Goal: Obtain resource: Obtain resource

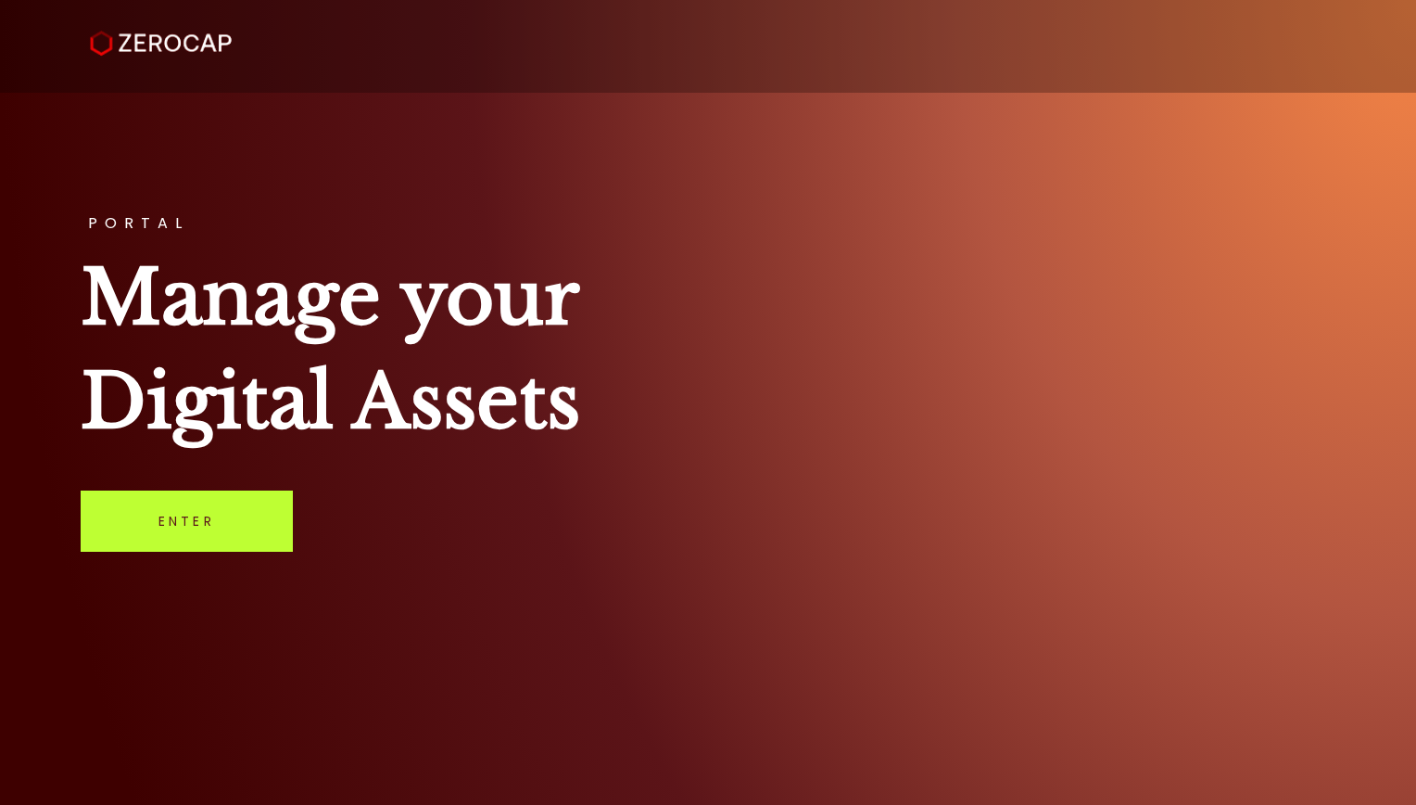
click at [168, 529] on link "Enter" at bounding box center [187, 520] width 212 height 61
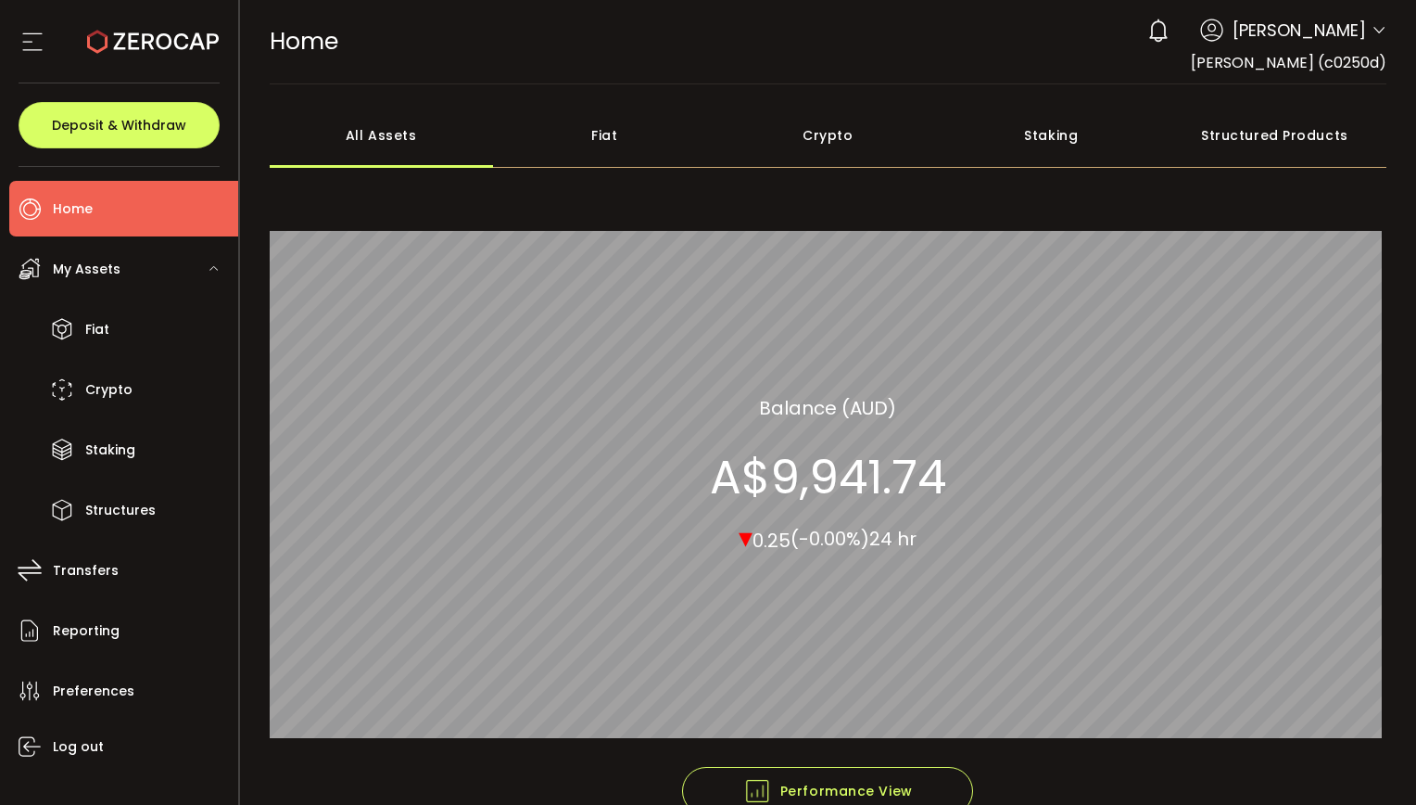
click at [209, 266] on icon at bounding box center [214, 267] width 11 height 11
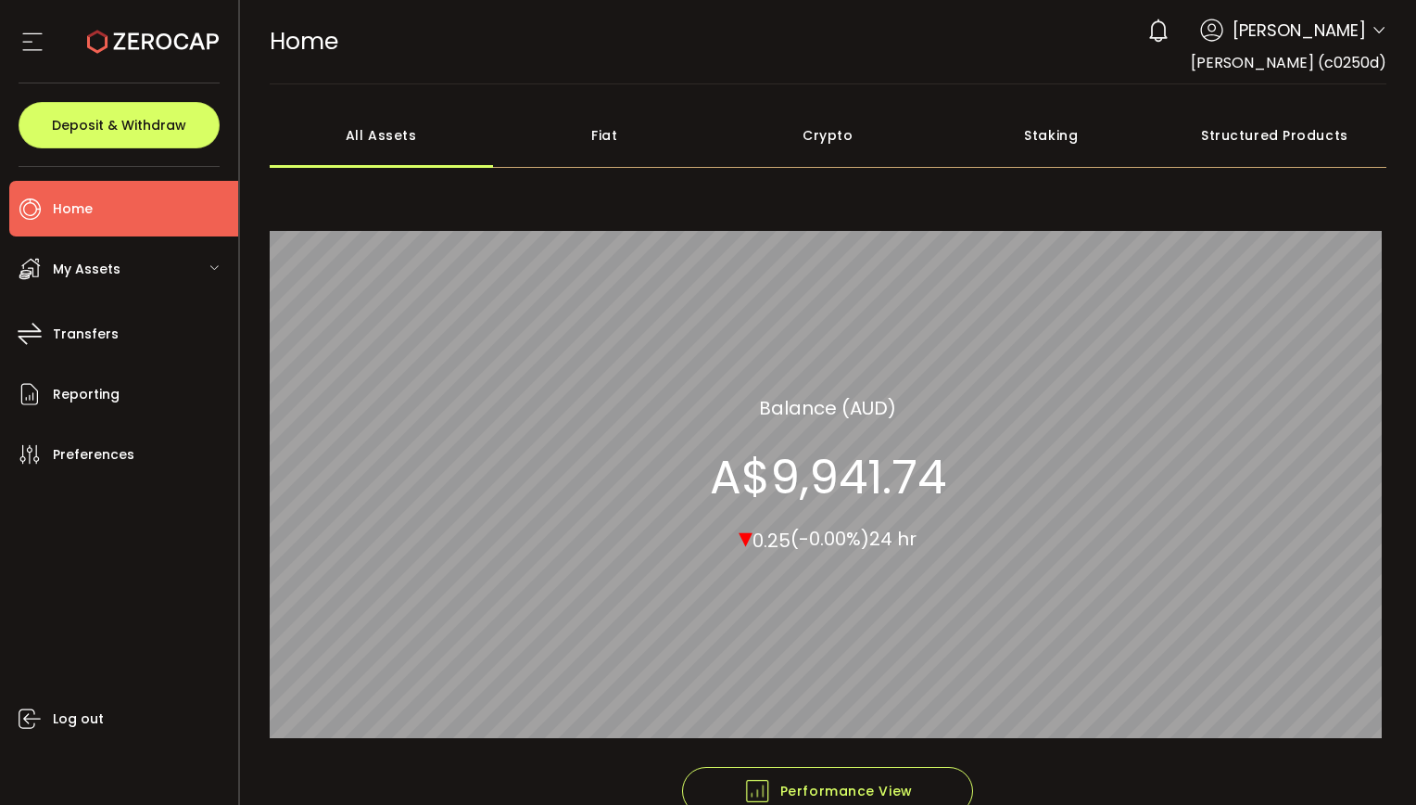
click at [207, 269] on div "My Assets" at bounding box center [123, 269] width 229 height 56
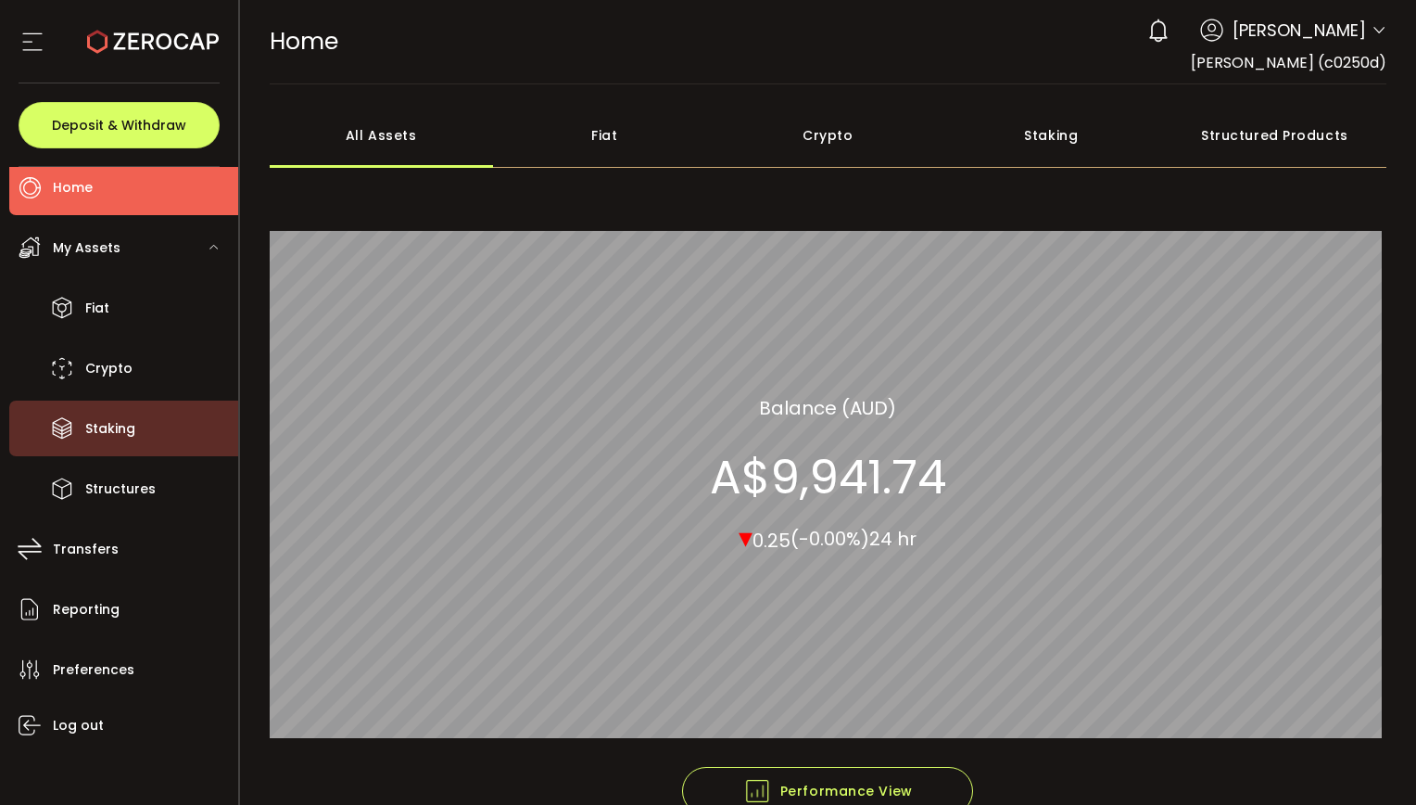
scroll to position [9, 0]
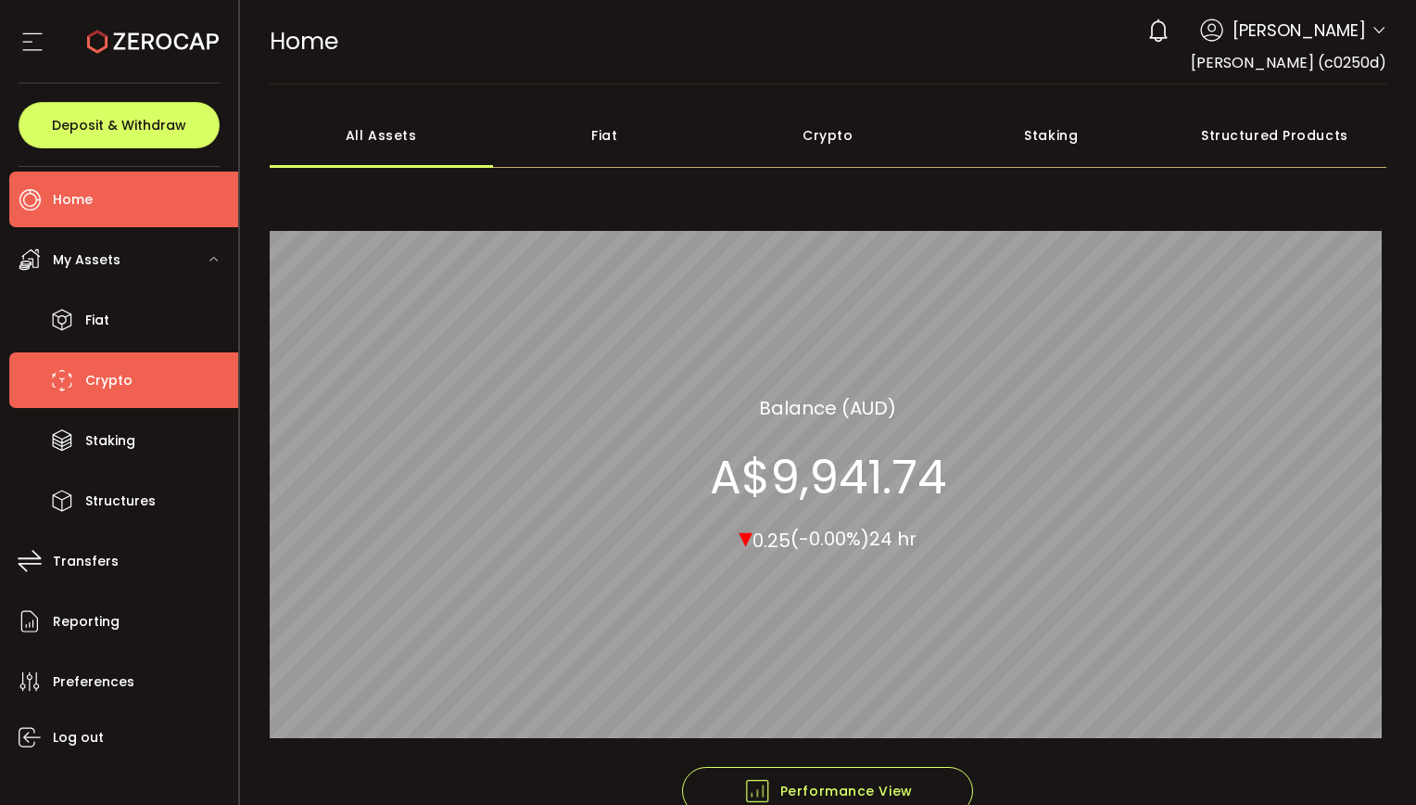
click at [146, 382] on li "Crypto" at bounding box center [123, 380] width 229 height 56
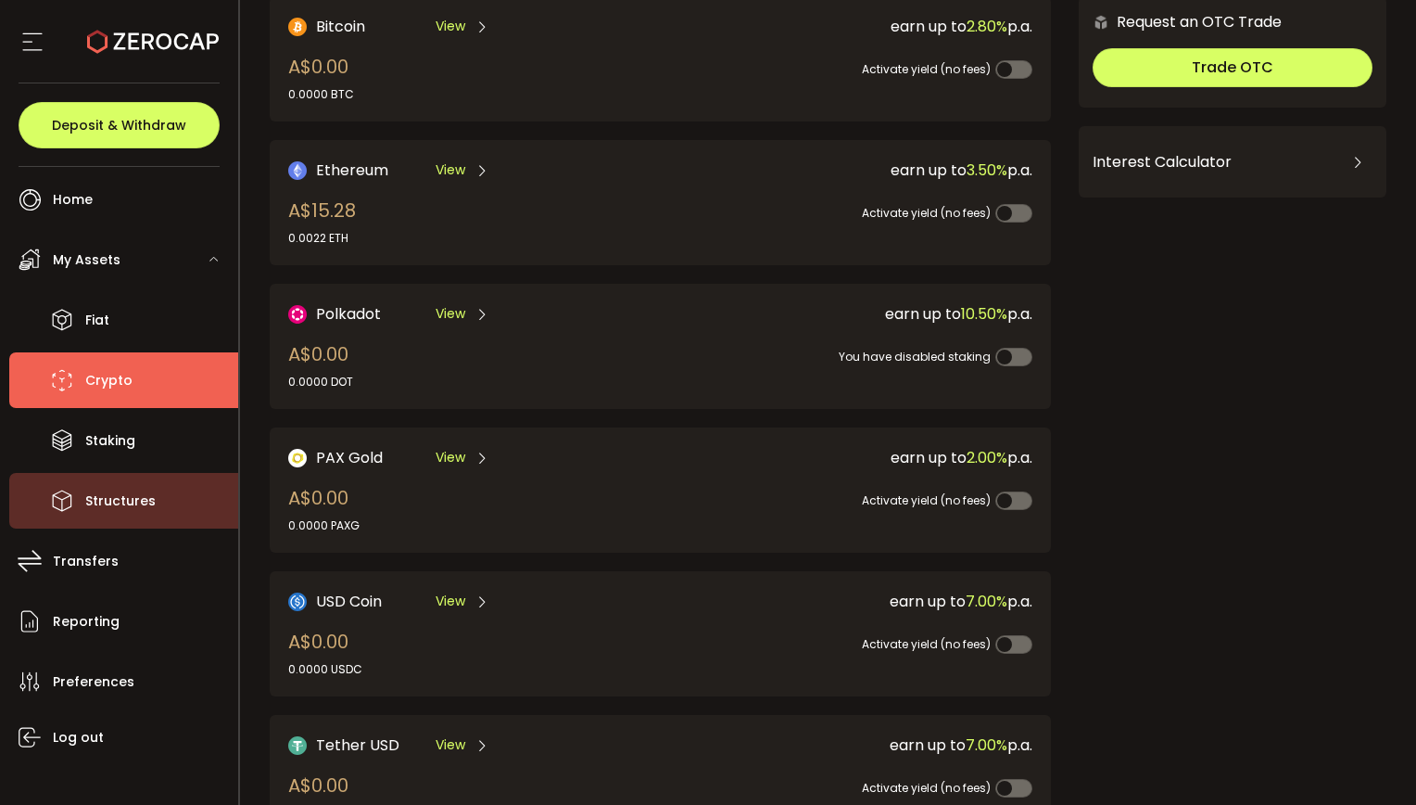
scroll to position [151, 0]
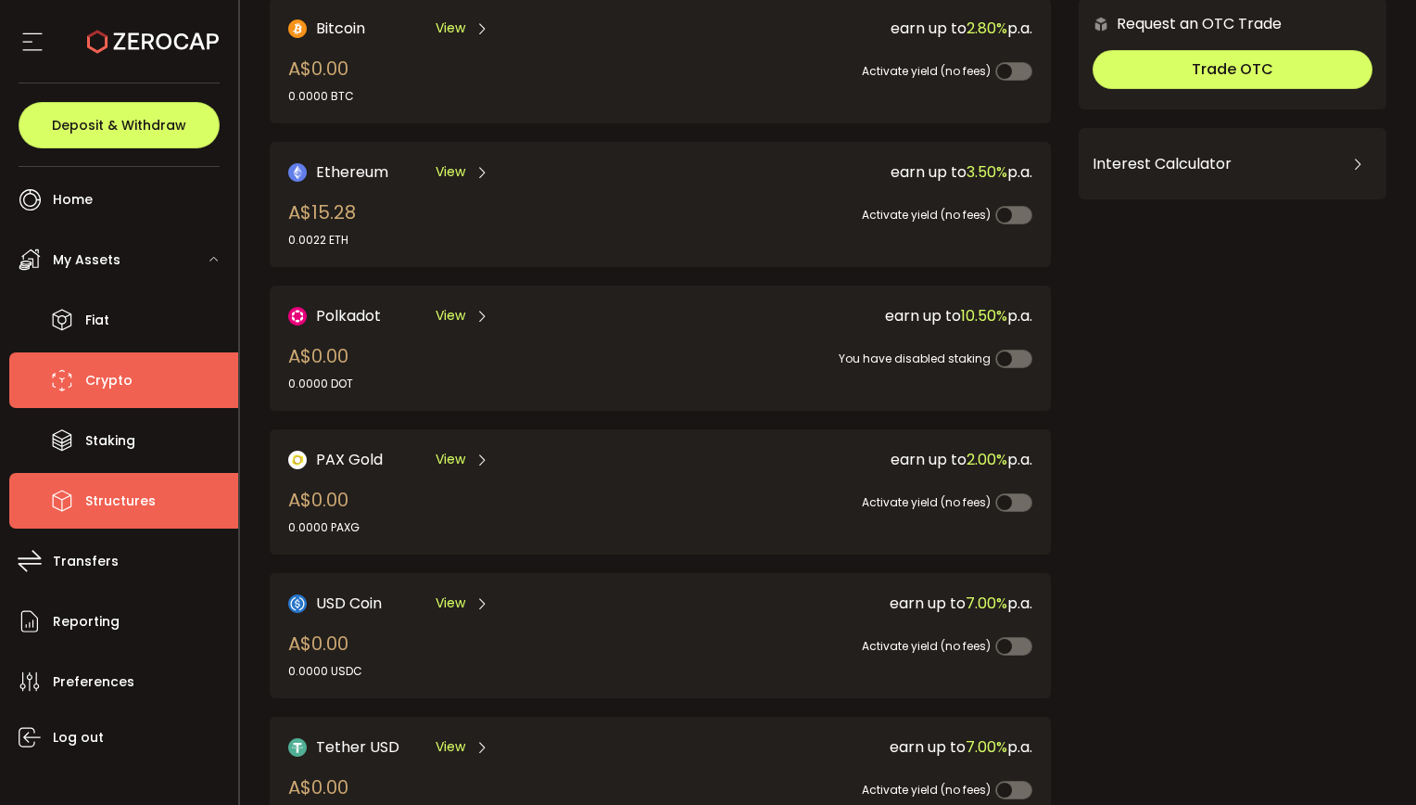
click at [162, 489] on li "Structures" at bounding box center [123, 501] width 229 height 56
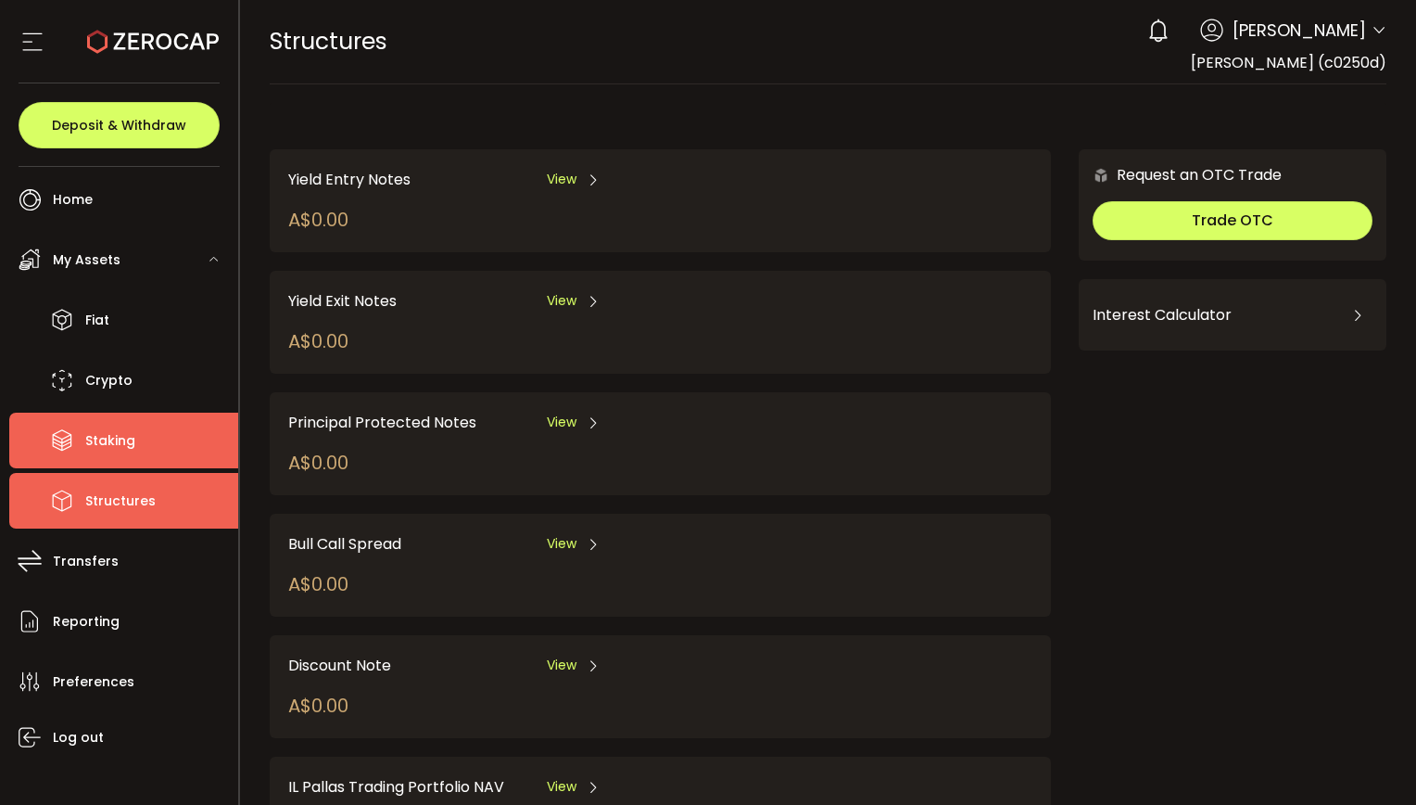
click at [143, 452] on li "Staking" at bounding box center [123, 441] width 229 height 56
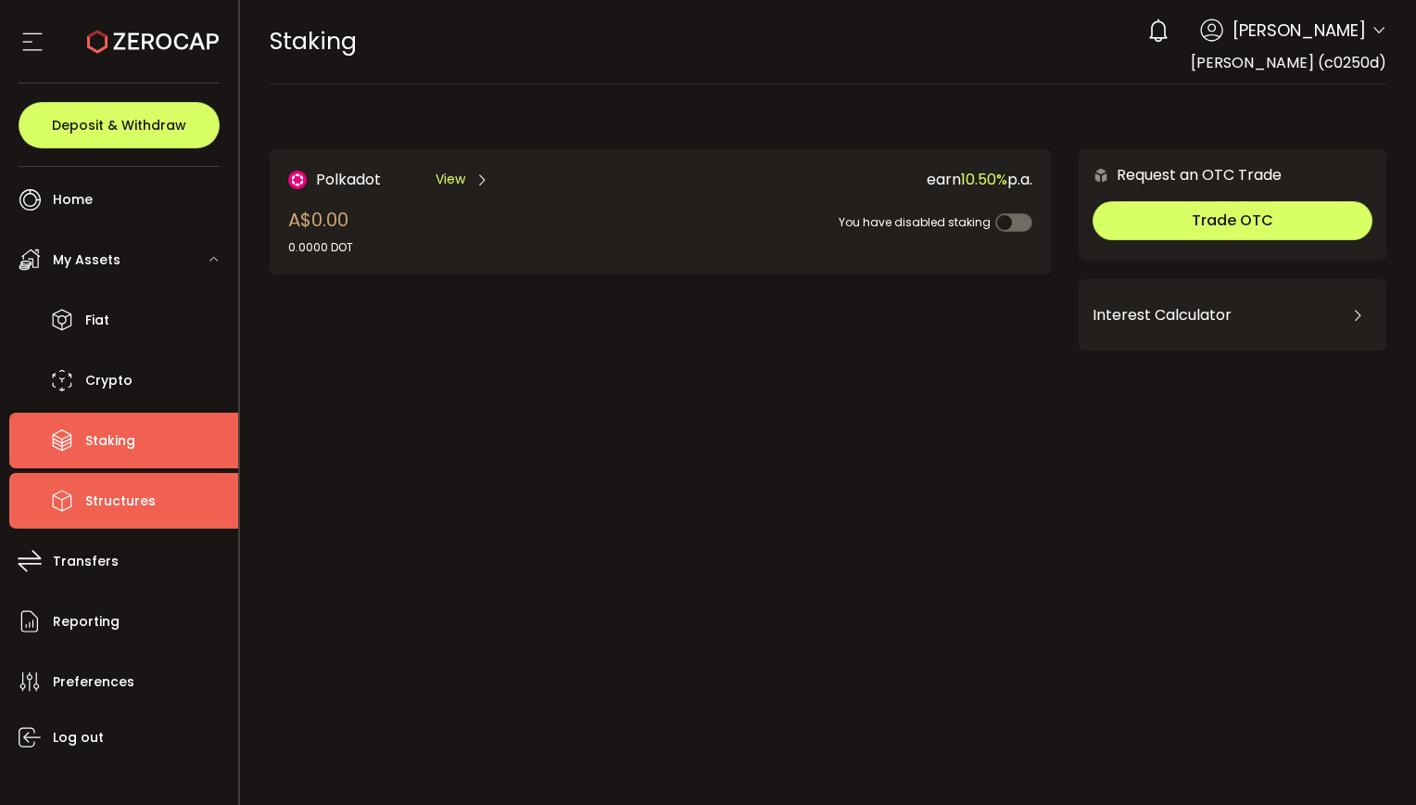
click at [156, 503] on li "Structures" at bounding box center [123, 501] width 229 height 56
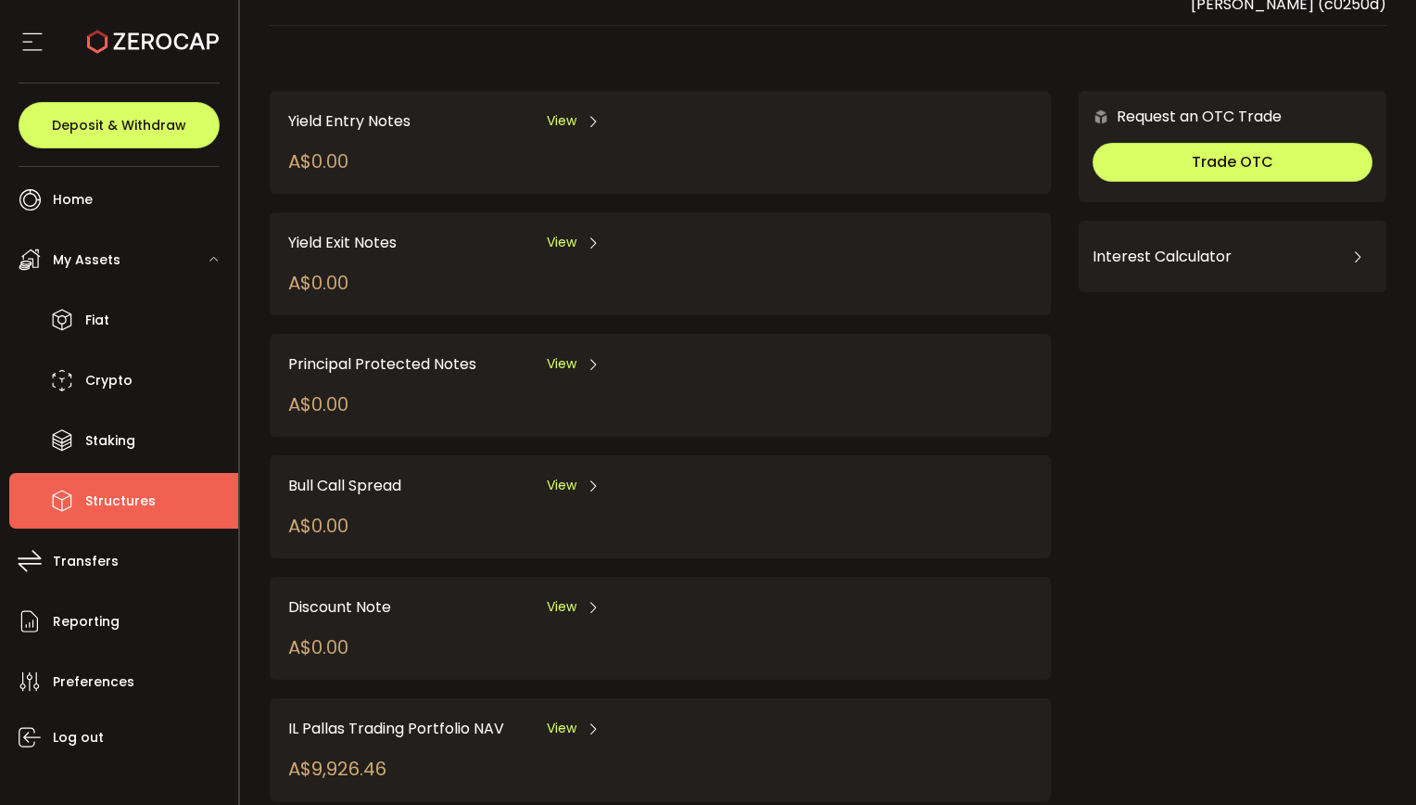
scroll to position [110, 0]
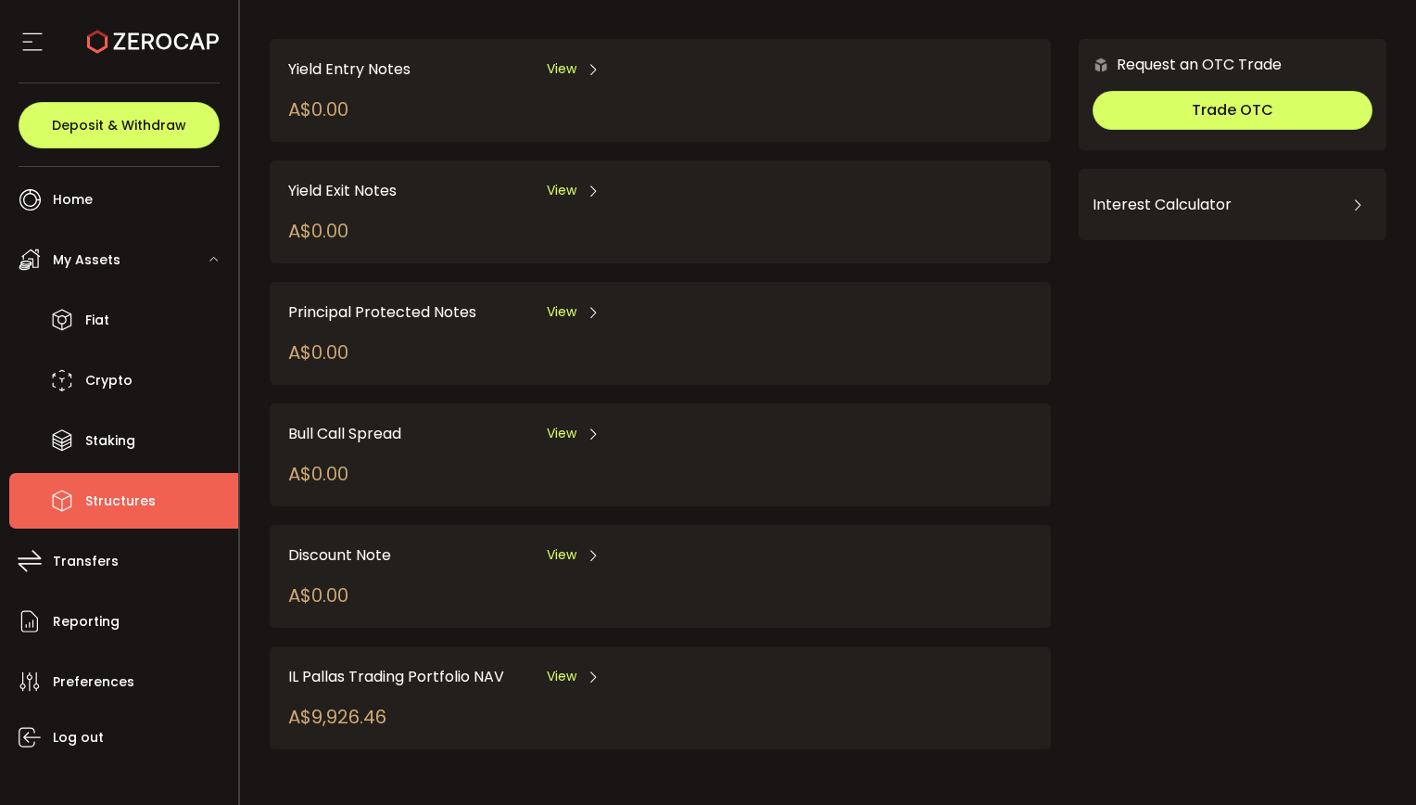
click at [556, 679] on span "View" at bounding box center [562, 676] width 30 height 19
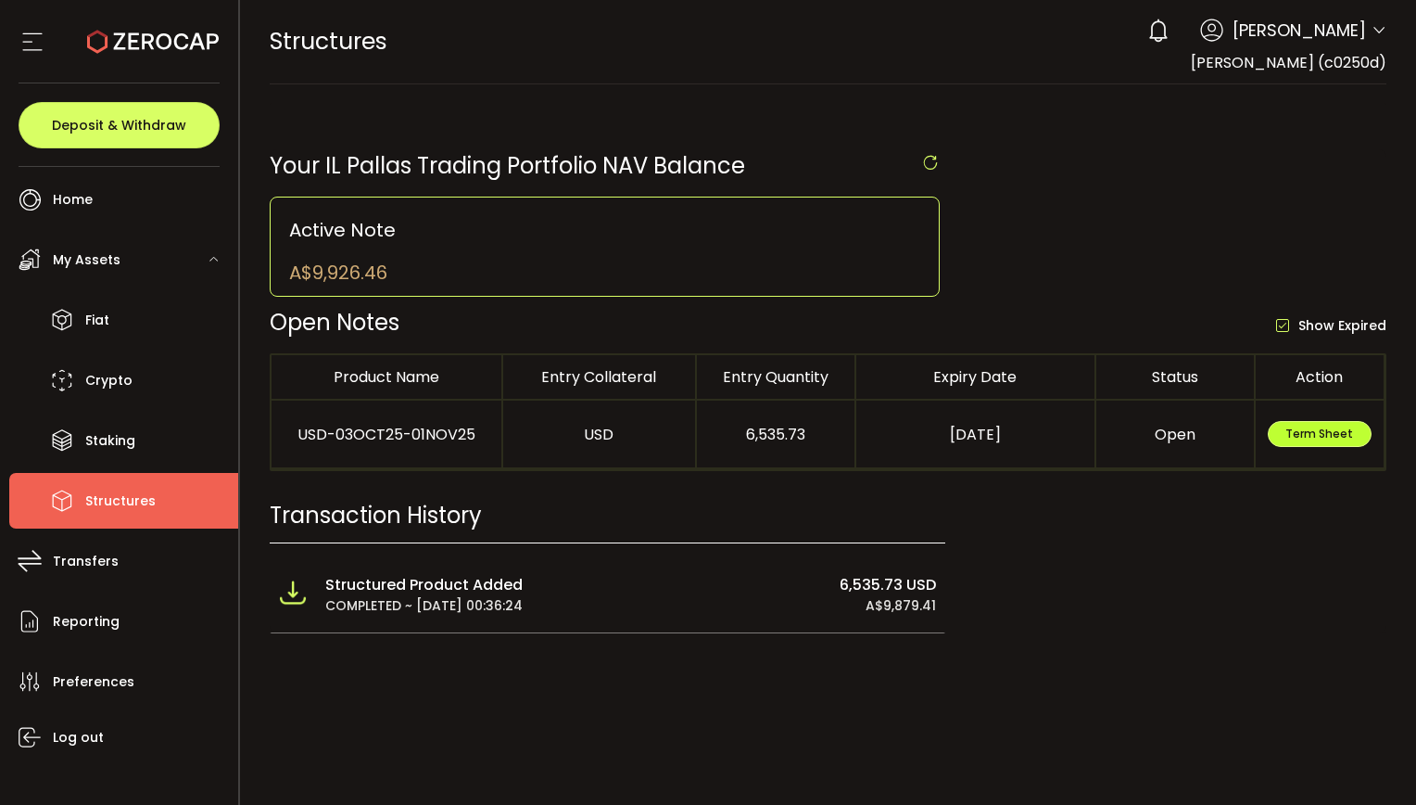
click at [1307, 430] on span "Term Sheet" at bounding box center [1320, 434] width 68 height 16
click at [916, 668] on main "Your IL Pallas Trading Portfolio NAV Balance Active Note A$9,926.46 Open Notes …" at bounding box center [828, 377] width 1177 height 586
click at [1067, 122] on div "Your IL Pallas Trading Portfolio NAV Balance Active Note A$9,926.46 Open Notes …" at bounding box center [829, 368] width 1118 height 530
